Goal: Transaction & Acquisition: Purchase product/service

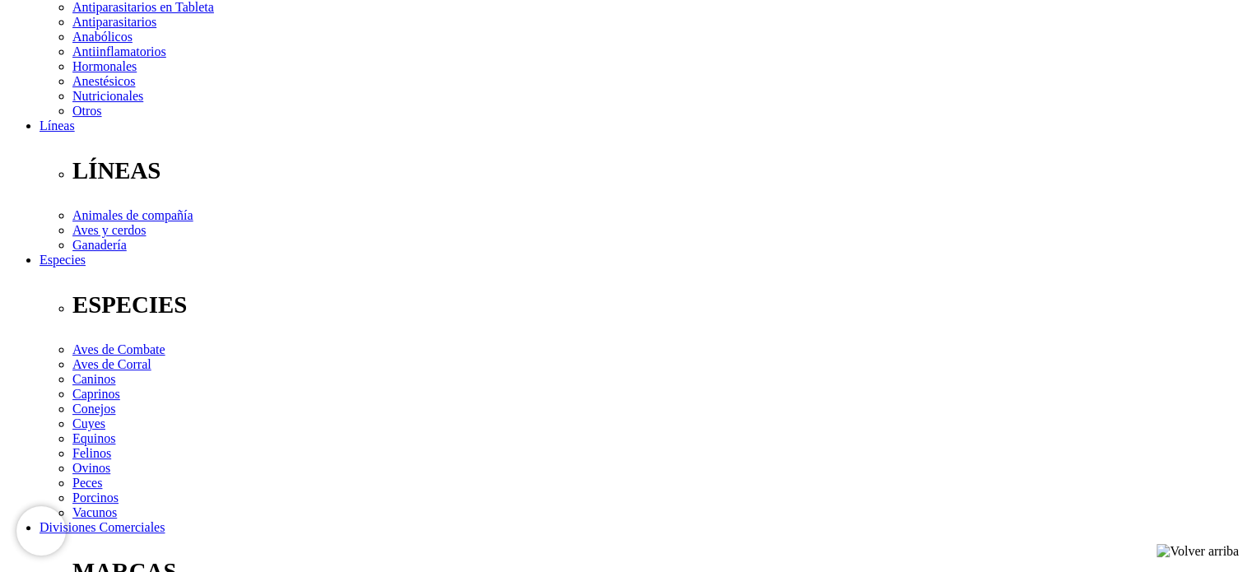
scroll to position [431, 0]
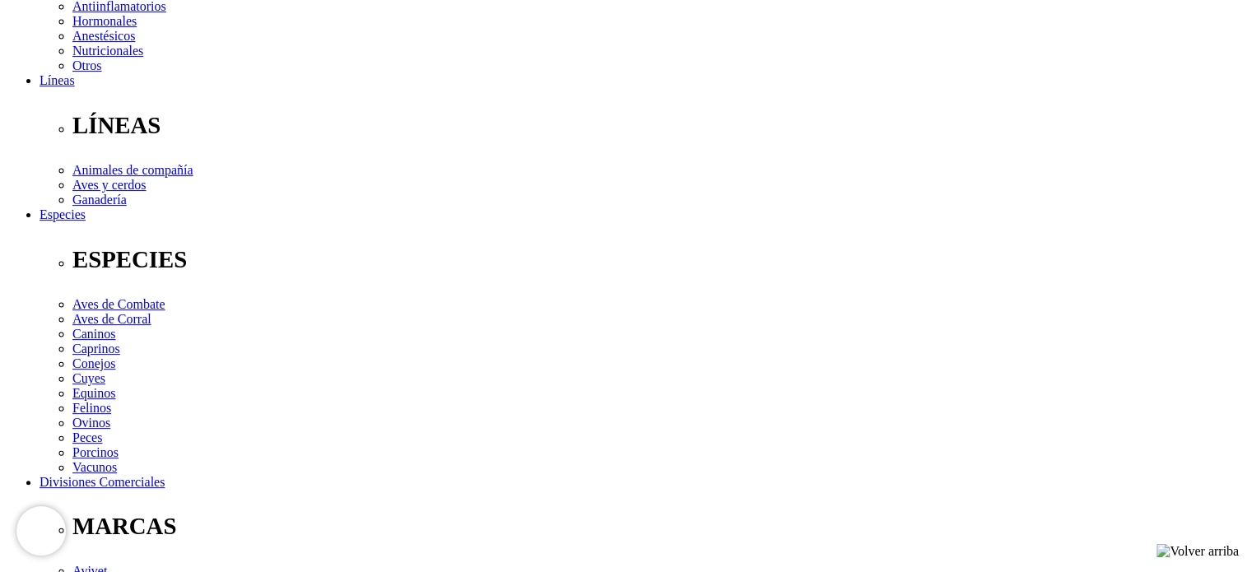
drag, startPoint x: 1238, startPoint y: 291, endPoint x: 1244, endPoint y: 259, distance: 32.6
drag, startPoint x: 1250, startPoint y: 269, endPoint x: 1255, endPoint y: 249, distance: 20.4
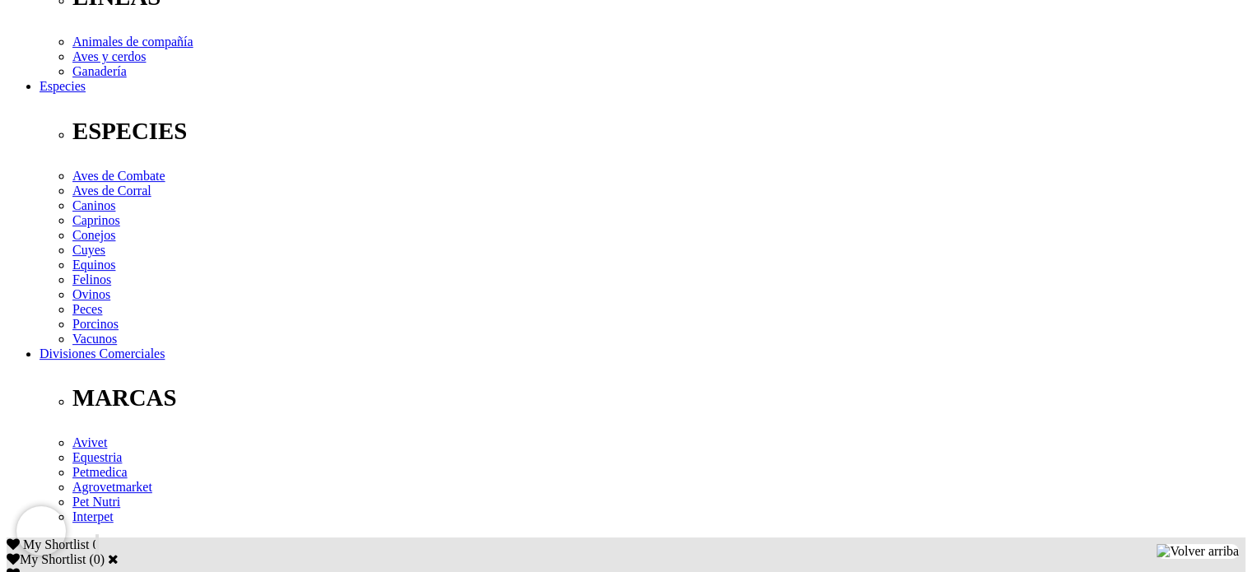
scroll to position [663, 0]
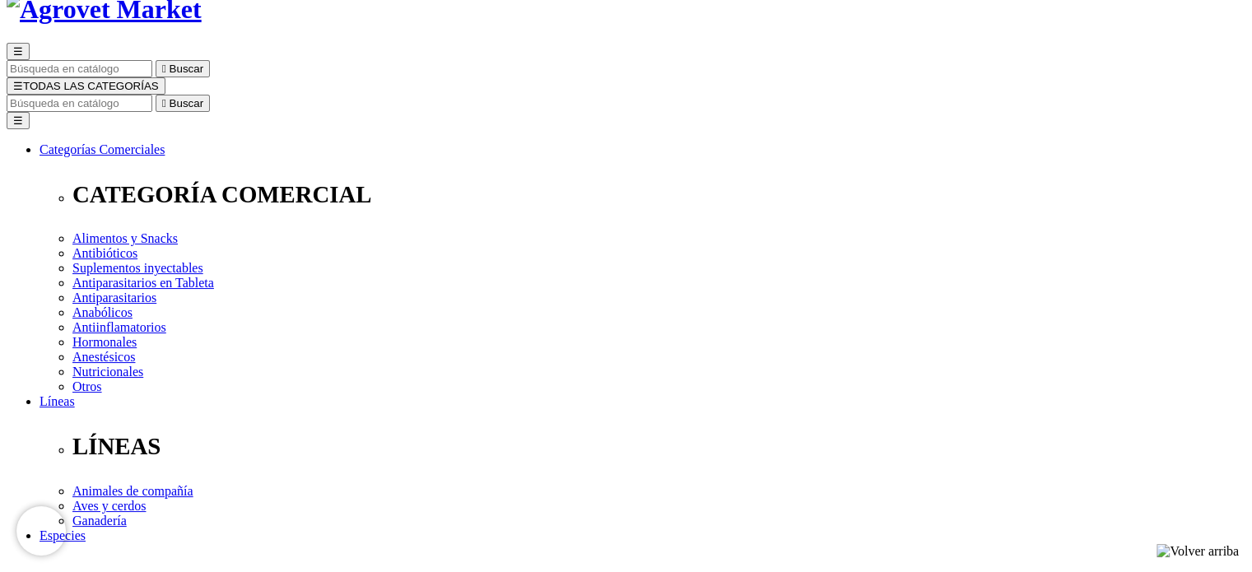
scroll to position [99, 0]
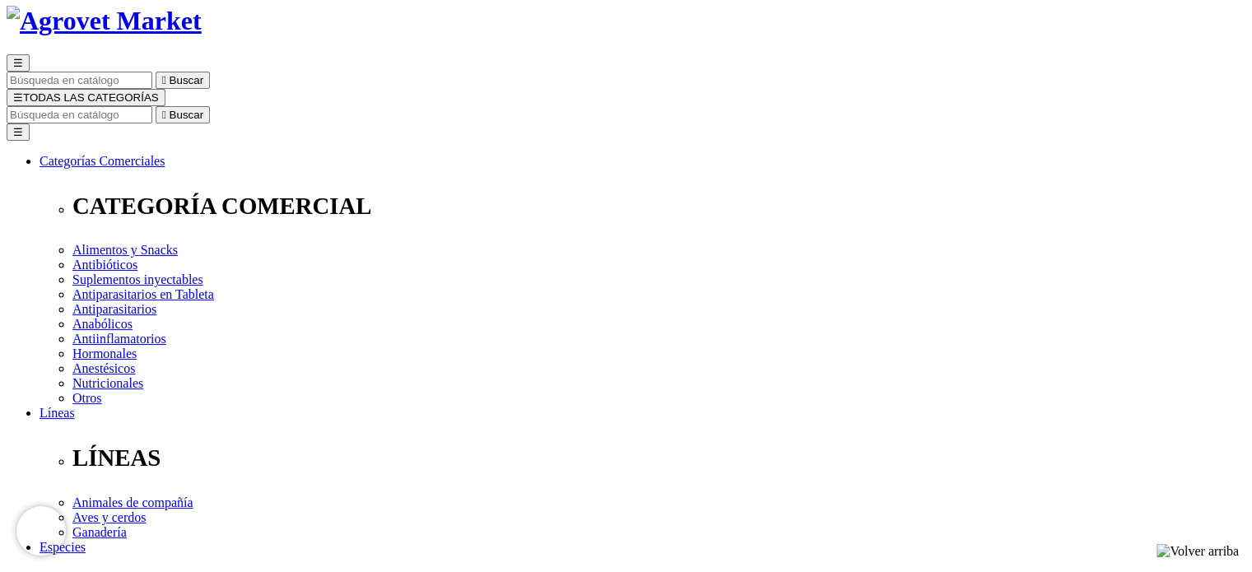
select select "106"
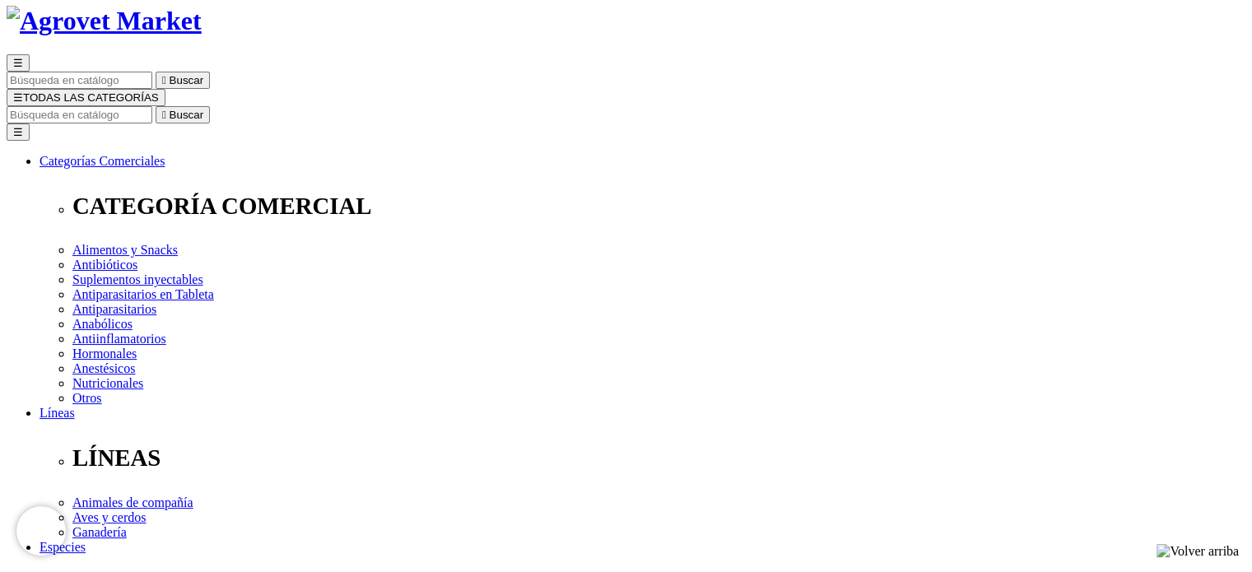
select select "106"
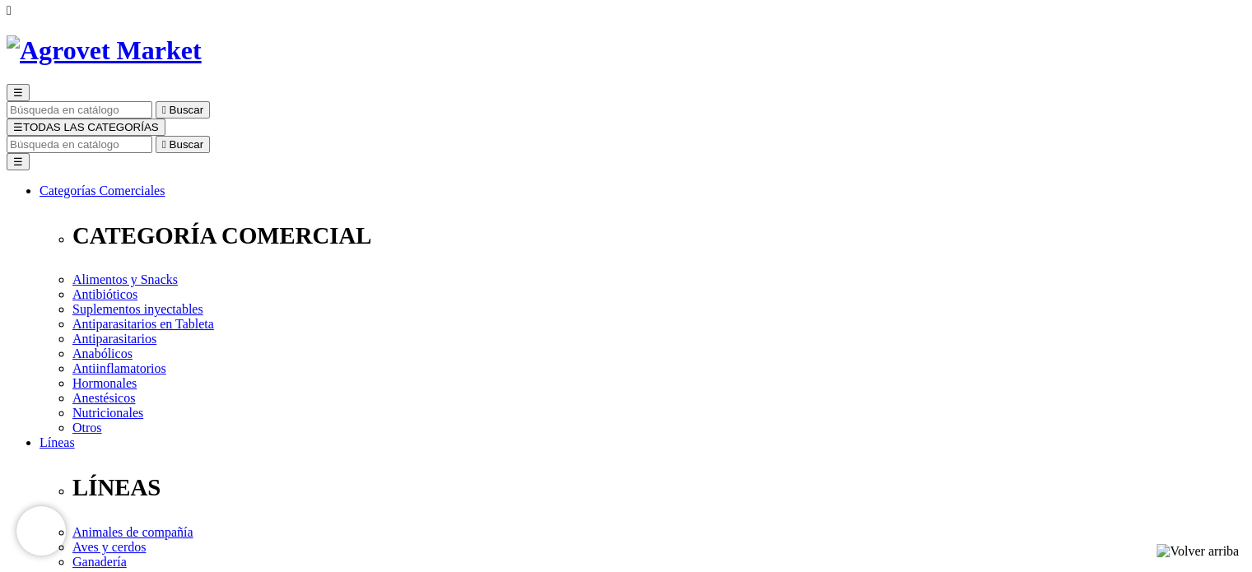
scroll to position [56, 0]
